Goal: Information Seeking & Learning: Learn about a topic

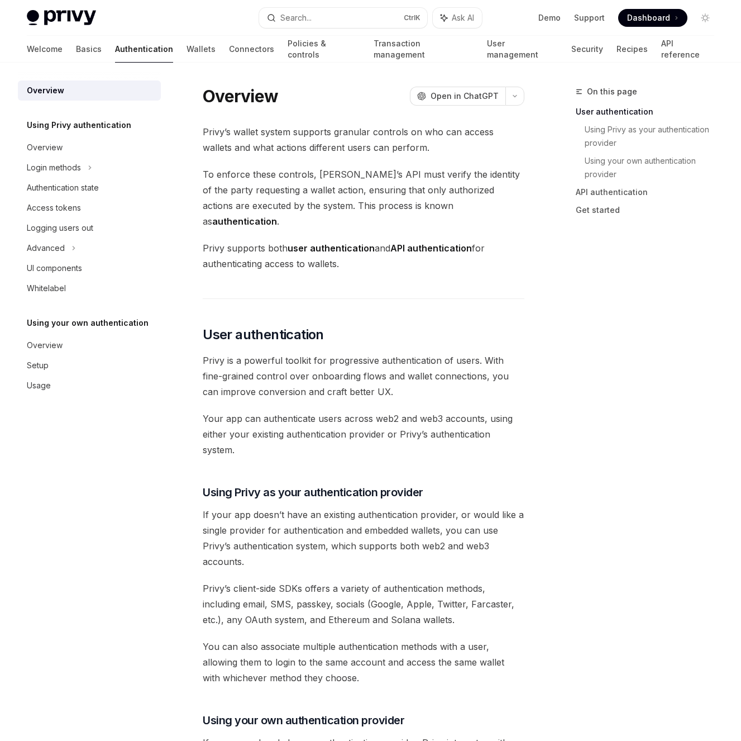
scroll to position [225, 0]
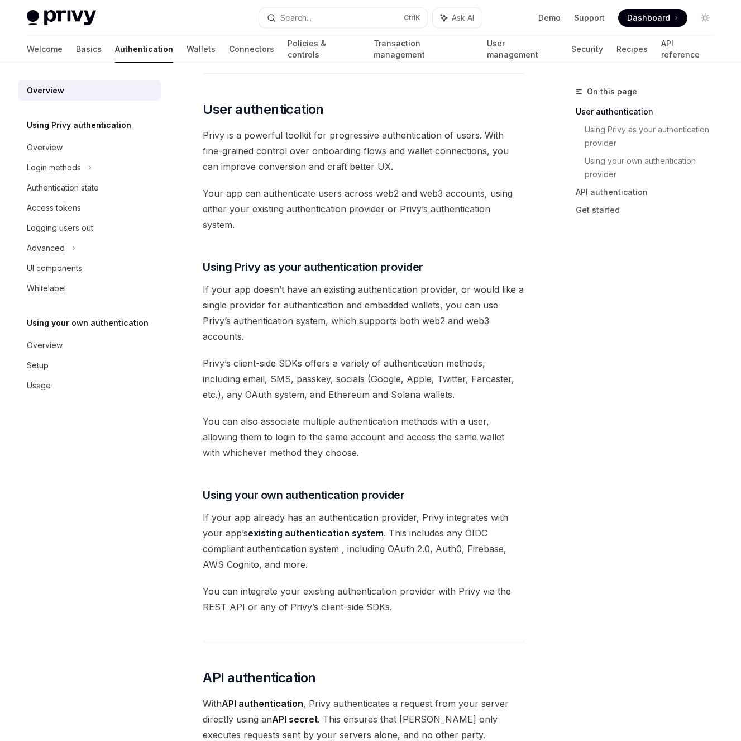
click at [248, 282] on span "If your app doesn’t have an existing authentication provider, or would like a s…" at bounding box center [364, 313] width 322 height 63
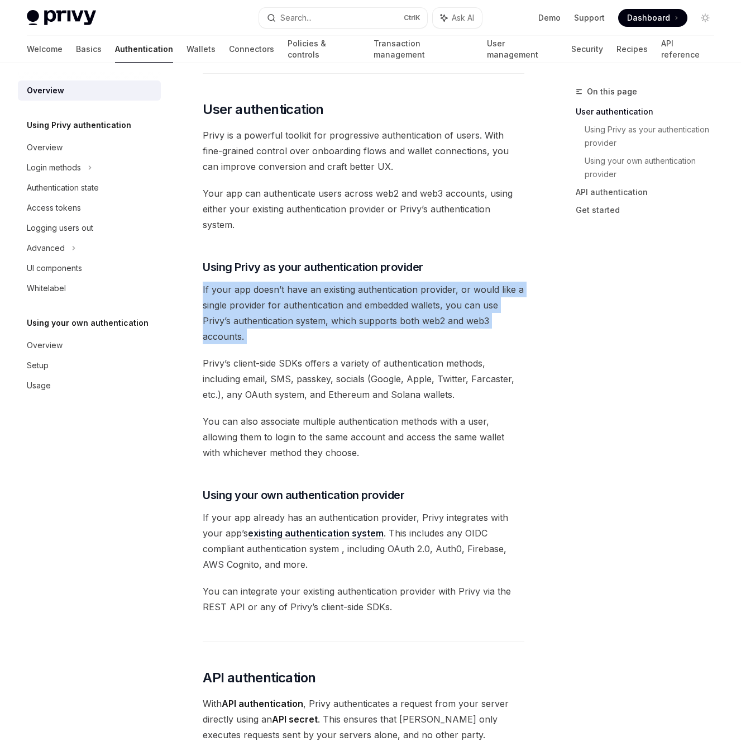
click at [246, 282] on span "If your app doesn’t have an existing authentication provider, or would like a s…" at bounding box center [364, 313] width 322 height 63
drag, startPoint x: 218, startPoint y: 306, endPoint x: 210, endPoint y: 315, distance: 12.3
click at [217, 307] on span "If your app doesn’t have an existing authentication provider, or would like a s…" at bounding box center [364, 313] width 322 height 63
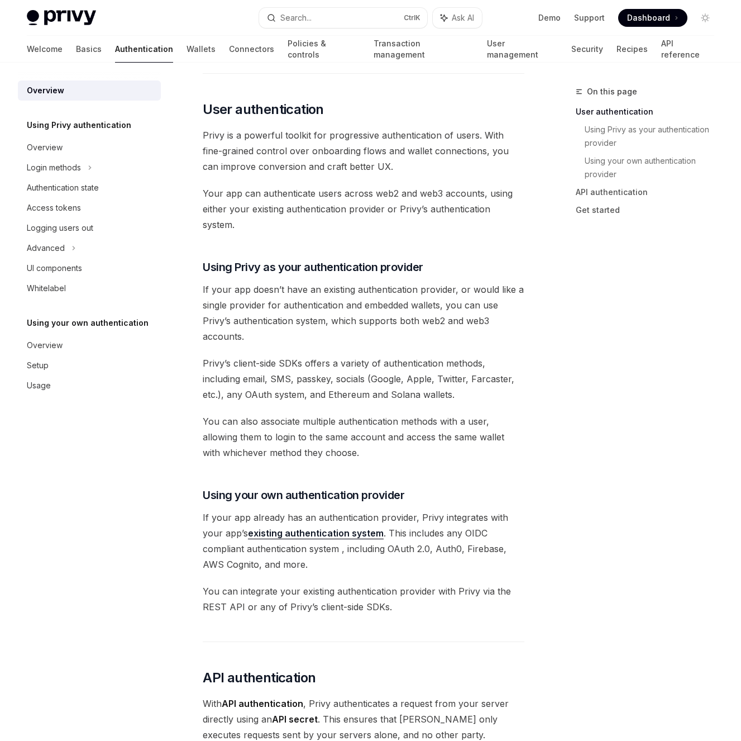
click at [211, 355] on span "Privy’s client-side SDKs offers a variety of authentication methods, including …" at bounding box center [364, 378] width 322 height 47
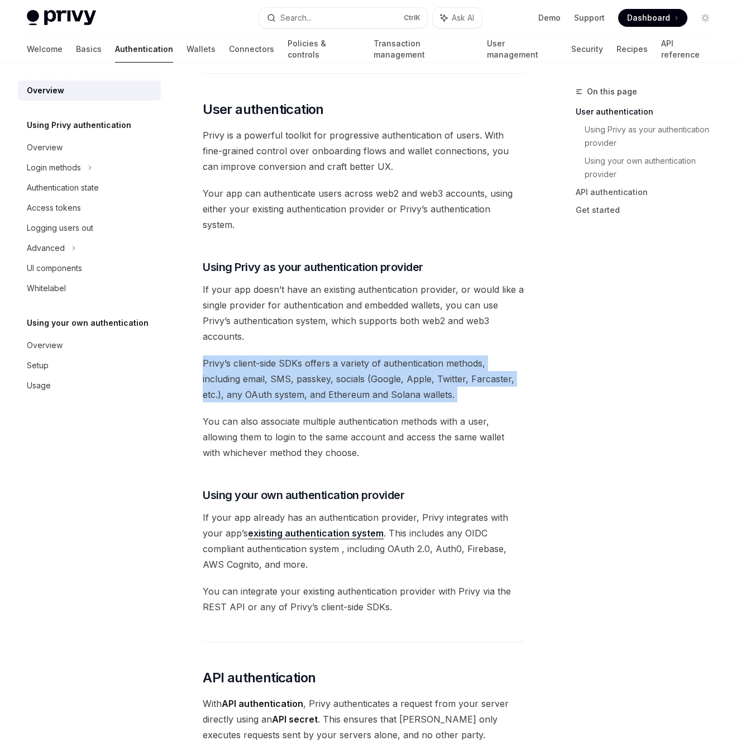
click at [211, 355] on span "Privy’s client-side SDKs offers a variety of authentication methods, including …" at bounding box center [364, 378] width 322 height 47
click at [370, 355] on span "Privy’s client-side SDKs offers a variety of authentication methods, including …" at bounding box center [364, 378] width 322 height 47
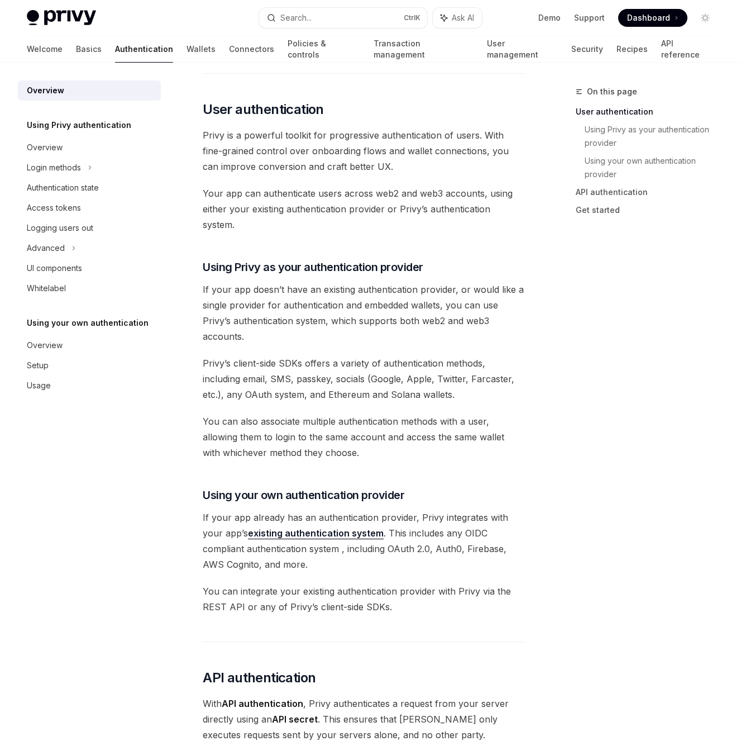
click at [250, 413] on span "You can also associate multiple authentication methods with a user, allowing th…" at bounding box center [364, 436] width 322 height 47
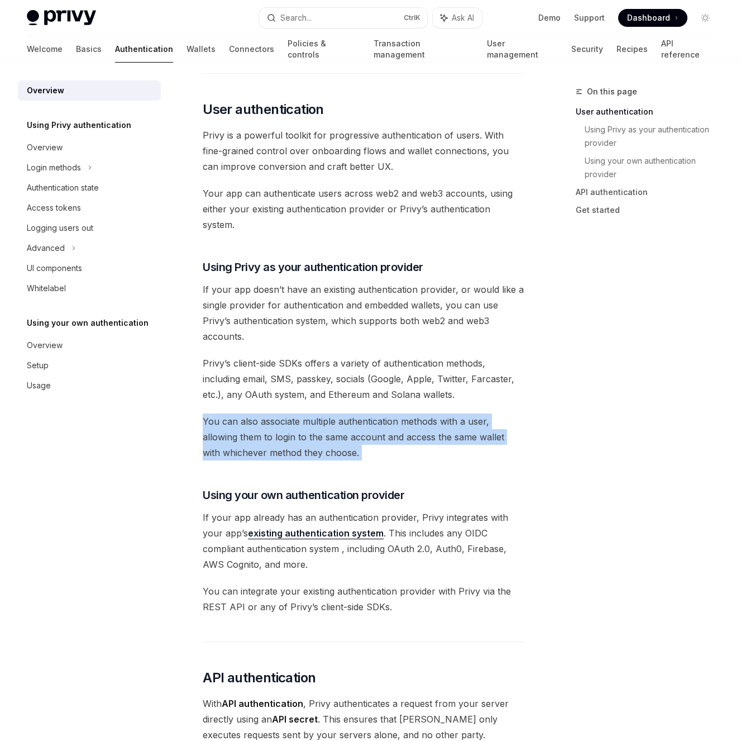
drag, startPoint x: 250, startPoint y: 389, endPoint x: 399, endPoint y: 395, distance: 149.3
click at [253, 413] on span "You can also associate multiple authentication methods with a user, allowing th…" at bounding box center [364, 436] width 322 height 47
click at [449, 413] on span "You can also associate multiple authentication methods with a user, allowing th…" at bounding box center [364, 436] width 322 height 47
